Goal: Find specific fact

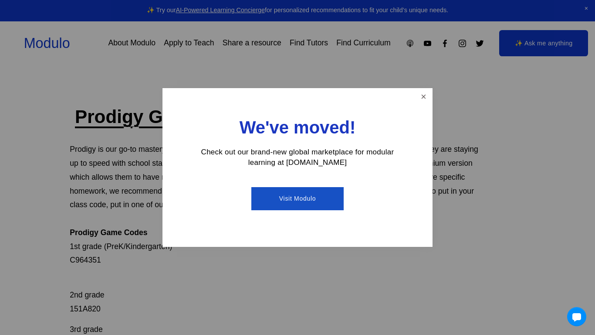
click at [415, 107] on div "We've moved! Check out our brand-new global marketplace for modular learning at…" at bounding box center [298, 167] width 270 height 159
click at [420, 99] on link "Close" at bounding box center [423, 96] width 15 height 15
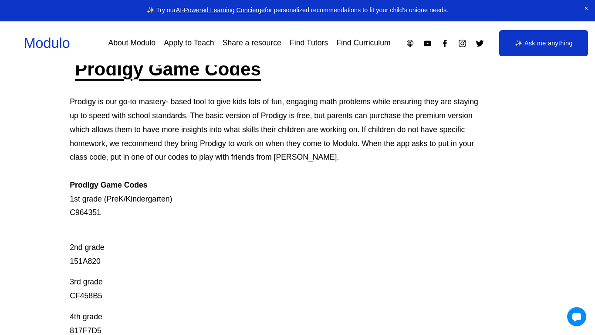
scroll to position [48, 0]
click at [96, 212] on p "Prodigy is our go-to mastery- based tool to give kids lots of fun, engaging mat…" at bounding box center [275, 157] width 410 height 125
copy p "C964351"
click at [96, 212] on p "Prodigy is our go-to mastery- based tool to give kids lots of fun, engaging mat…" at bounding box center [275, 157] width 410 height 125
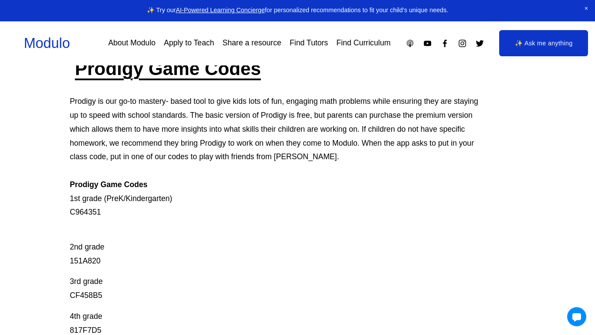
click at [96, 212] on p "Prodigy is our go-to mastery- based tool to give kids lots of fun, engaging mat…" at bounding box center [275, 157] width 410 height 125
copy p "C964351"
